Goal: Transaction & Acquisition: Purchase product/service

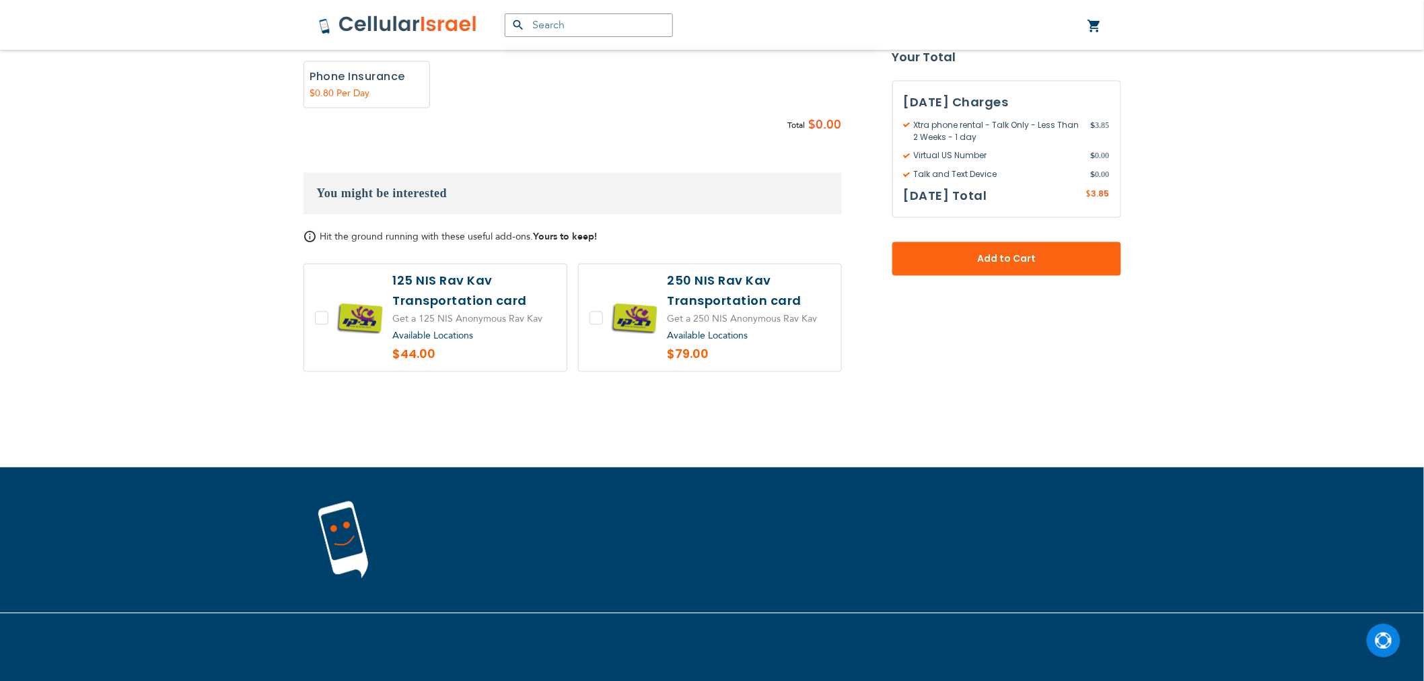
click at [435, 323] on label at bounding box center [435, 317] width 262 height 107
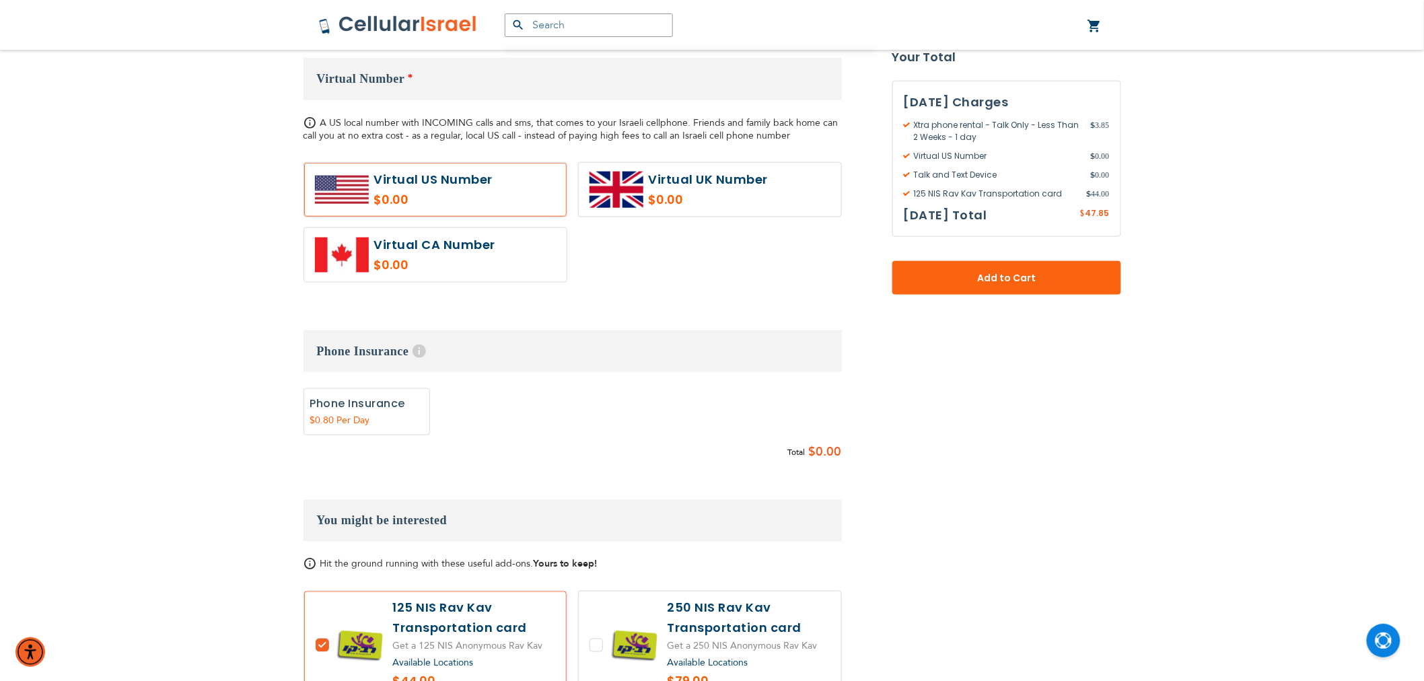
scroll to position [579, 0]
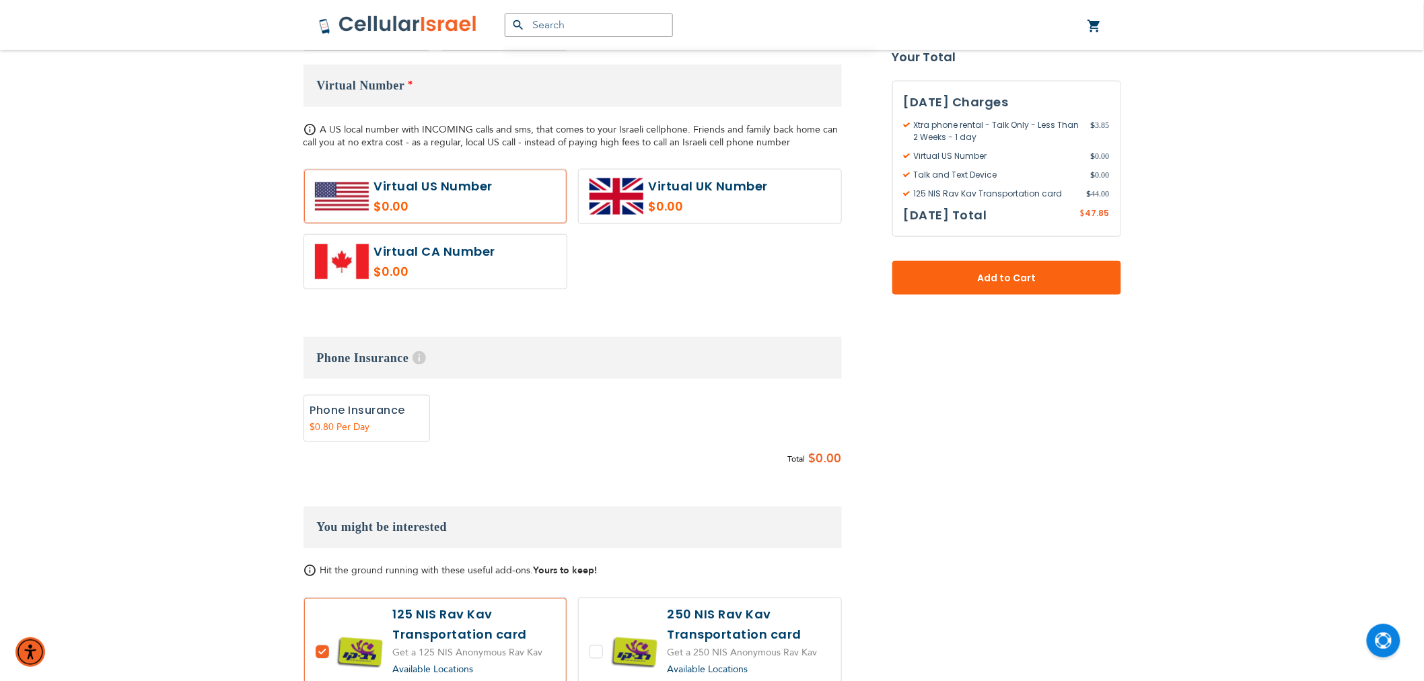
click at [461, 513] on h3 "You might be interested" at bounding box center [572, 528] width 538 height 42
click at [451, 575] on span "Hit the ground running with these useful add-ons. Yours to keep!" at bounding box center [458, 570] width 277 height 13
click at [464, 511] on h3 "You might be interested" at bounding box center [572, 528] width 538 height 42
click at [469, 569] on span "Hit the ground running with these useful add-ons. Yours to keep!" at bounding box center [458, 570] width 277 height 13
click at [494, 572] on span "Hit the ground running with these useful add-ons. Yours to keep!" at bounding box center [458, 570] width 277 height 13
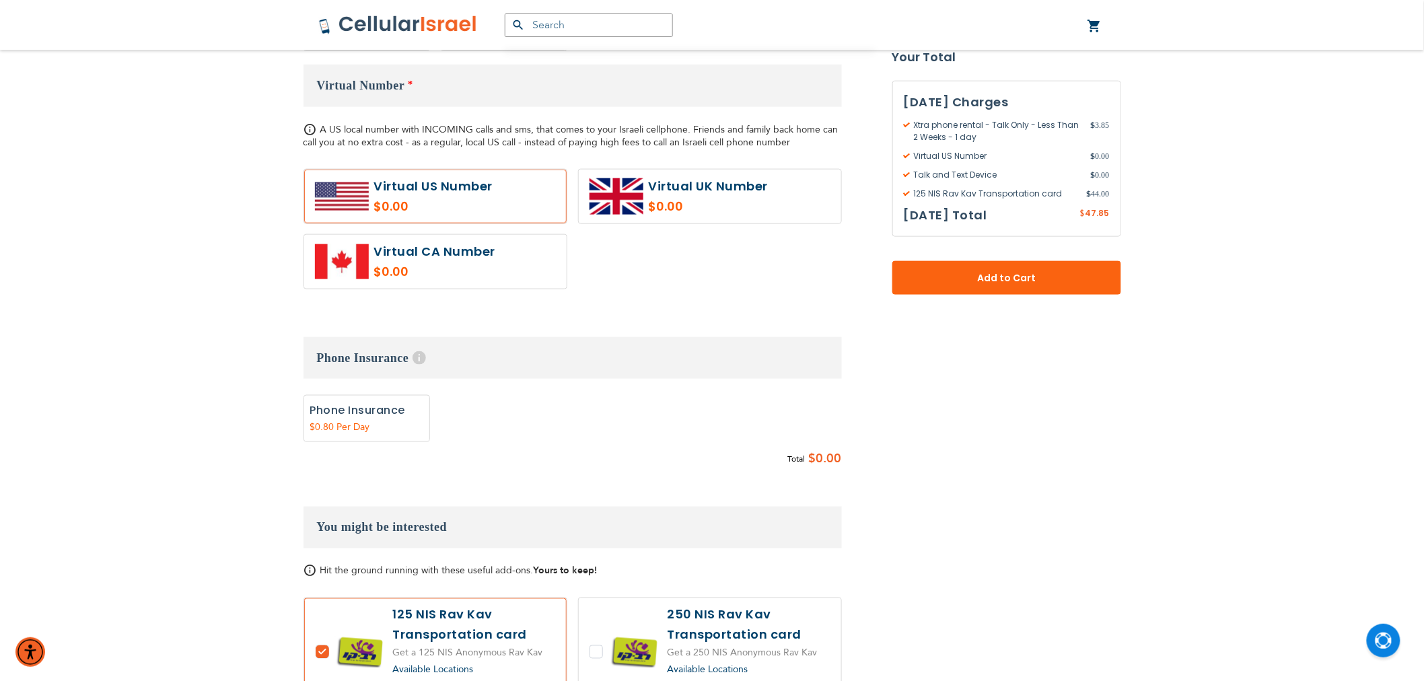
click at [542, 576] on strong "Yours to keep!" at bounding box center [566, 570] width 64 height 13
click at [558, 573] on strong "Yours to keep!" at bounding box center [566, 570] width 64 height 13
click at [562, 576] on strong "Yours to keep!" at bounding box center [566, 570] width 64 height 13
click at [556, 602] on label at bounding box center [435, 651] width 262 height 107
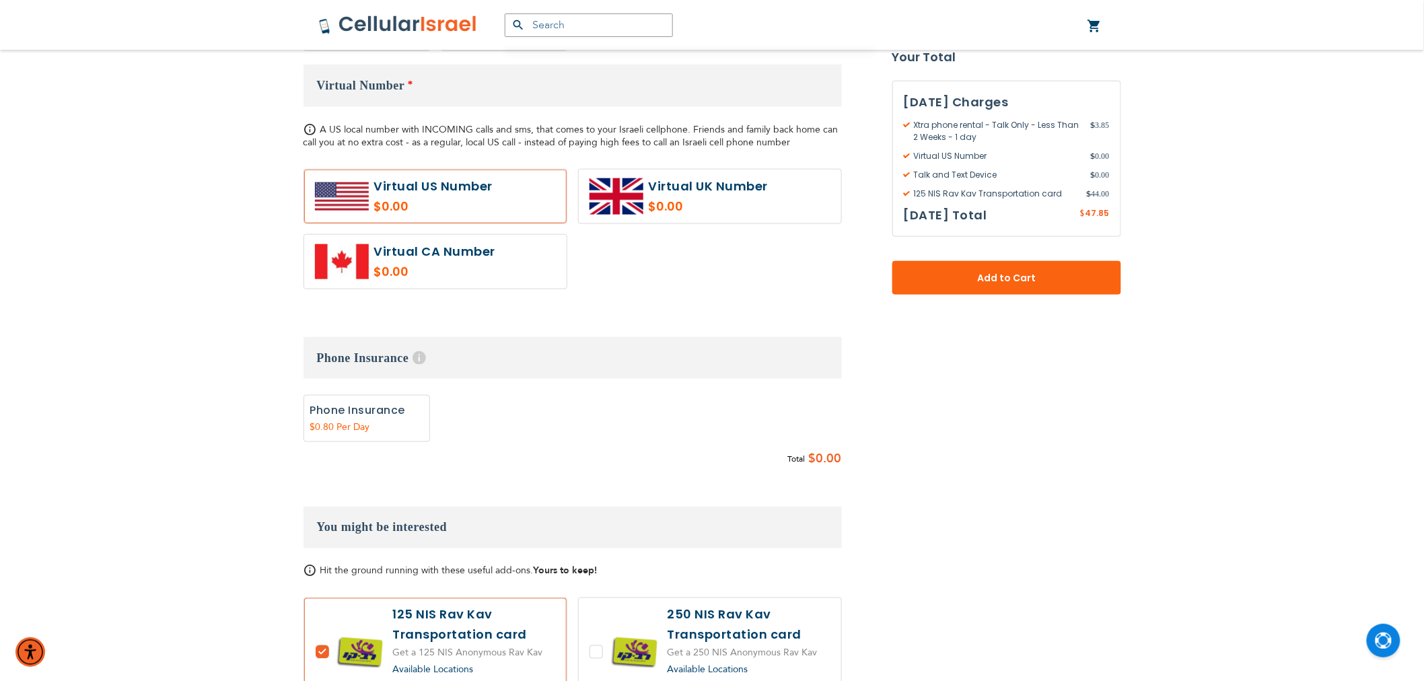
checkbox input "false"
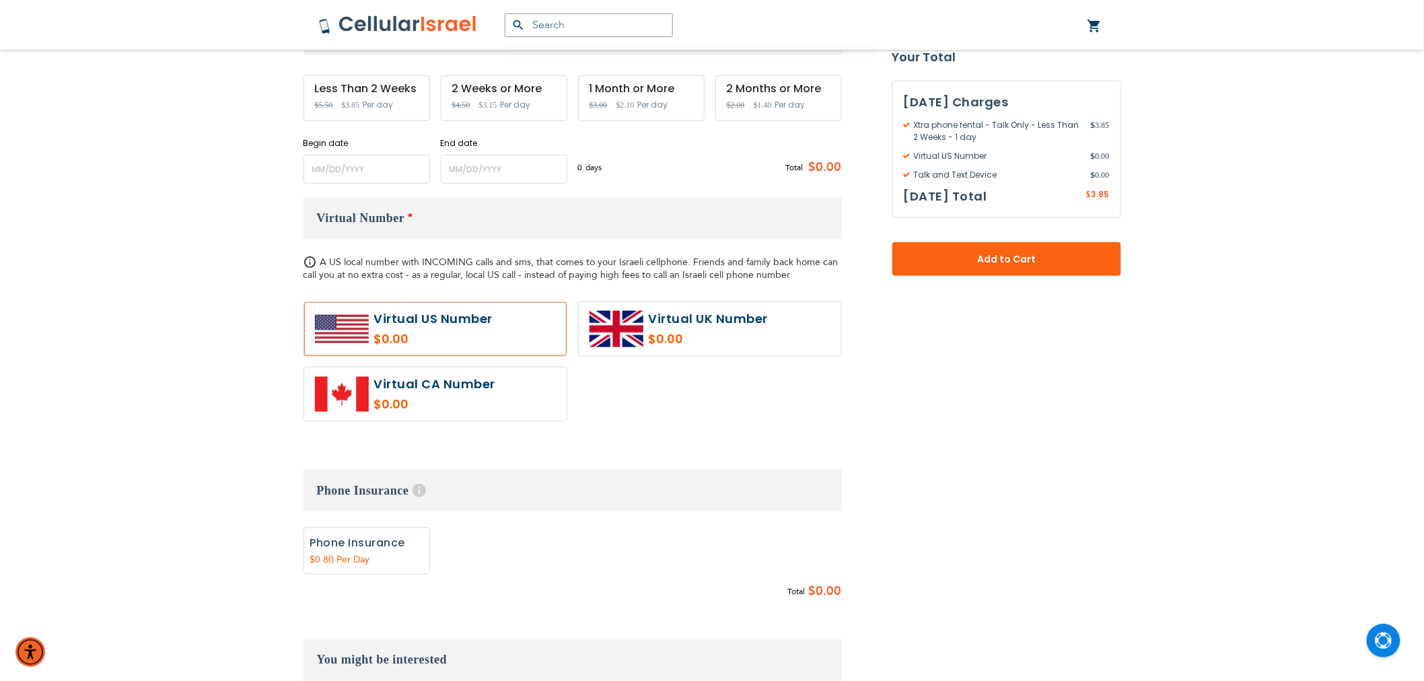
click at [516, 421] on label at bounding box center [435, 394] width 262 height 54
radio input "true"
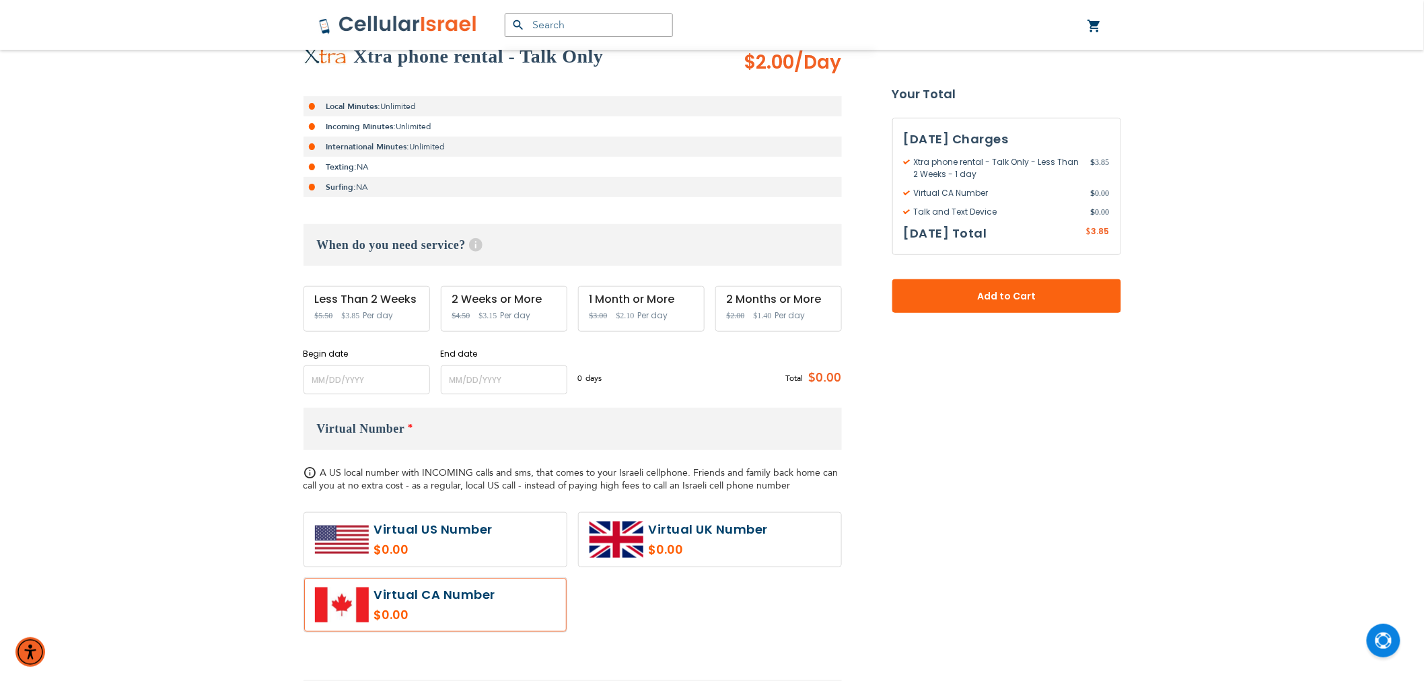
scroll to position [0, 0]
